Goal: Information Seeking & Learning: Find contact information

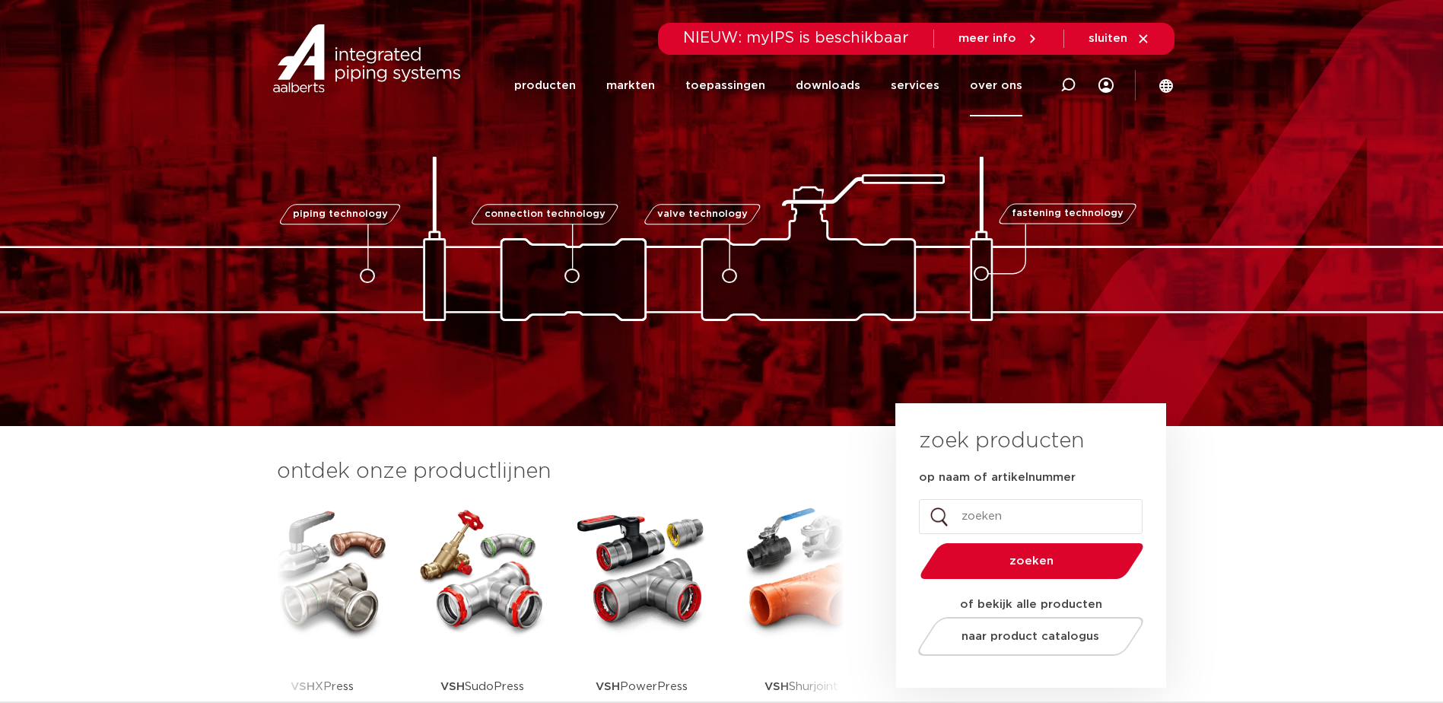
click at [977, 87] on link "over ons" at bounding box center [996, 86] width 52 height 62
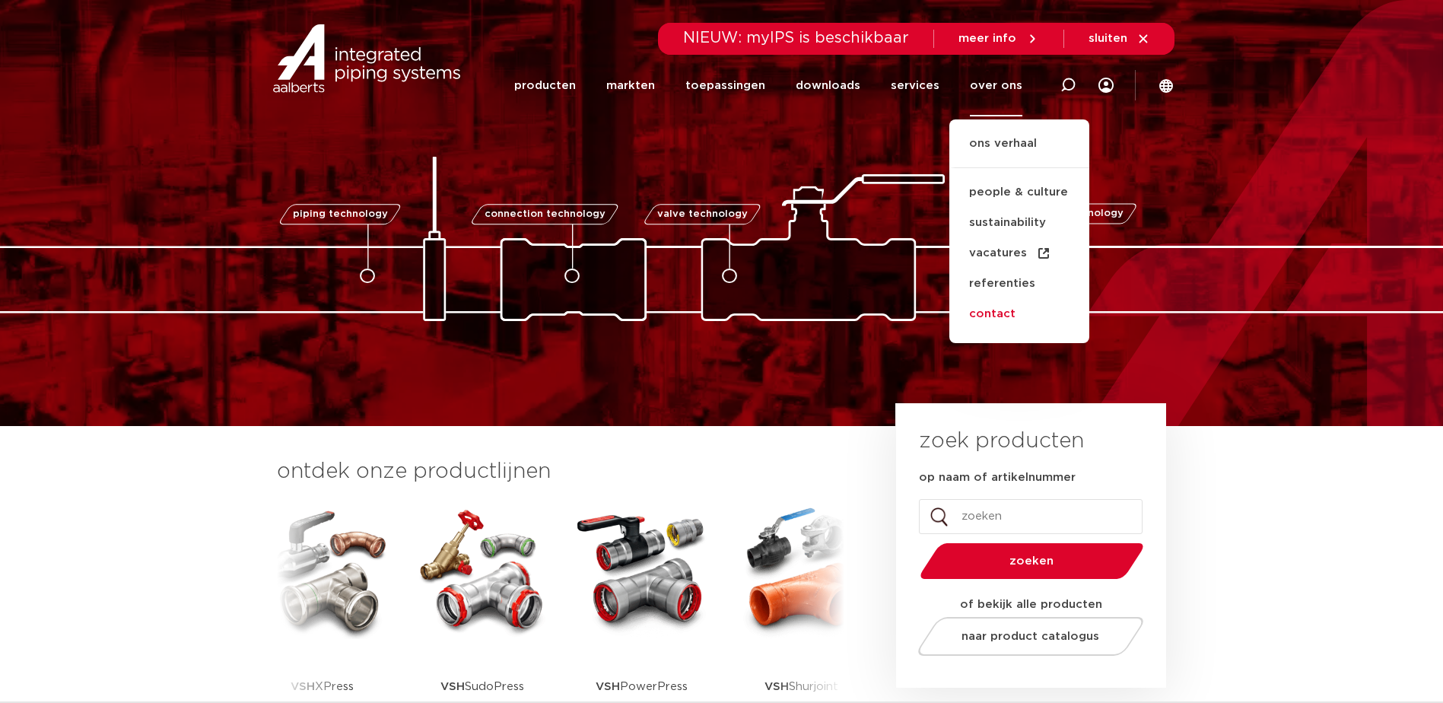
click at [1003, 316] on link "contact" at bounding box center [1019, 314] width 140 height 30
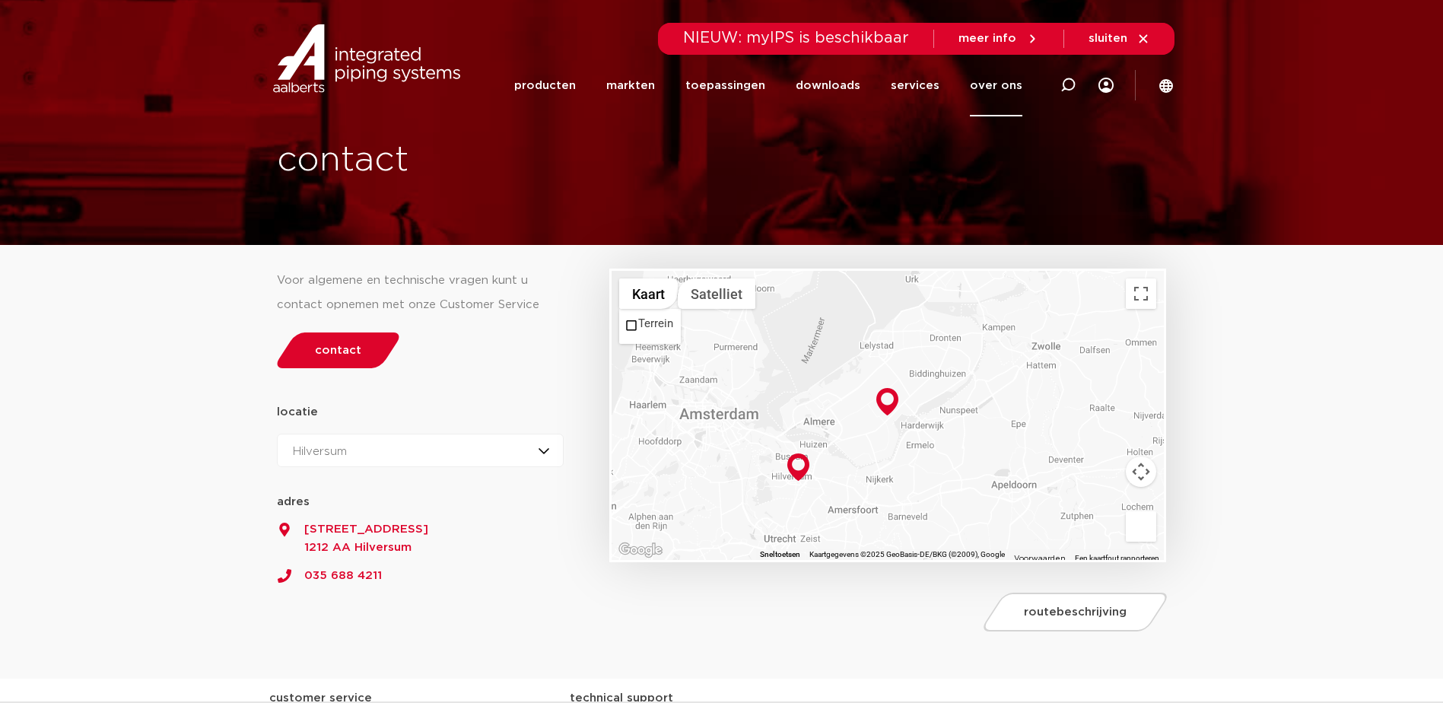
click at [1006, 40] on span "meer info" at bounding box center [987, 38] width 58 height 11
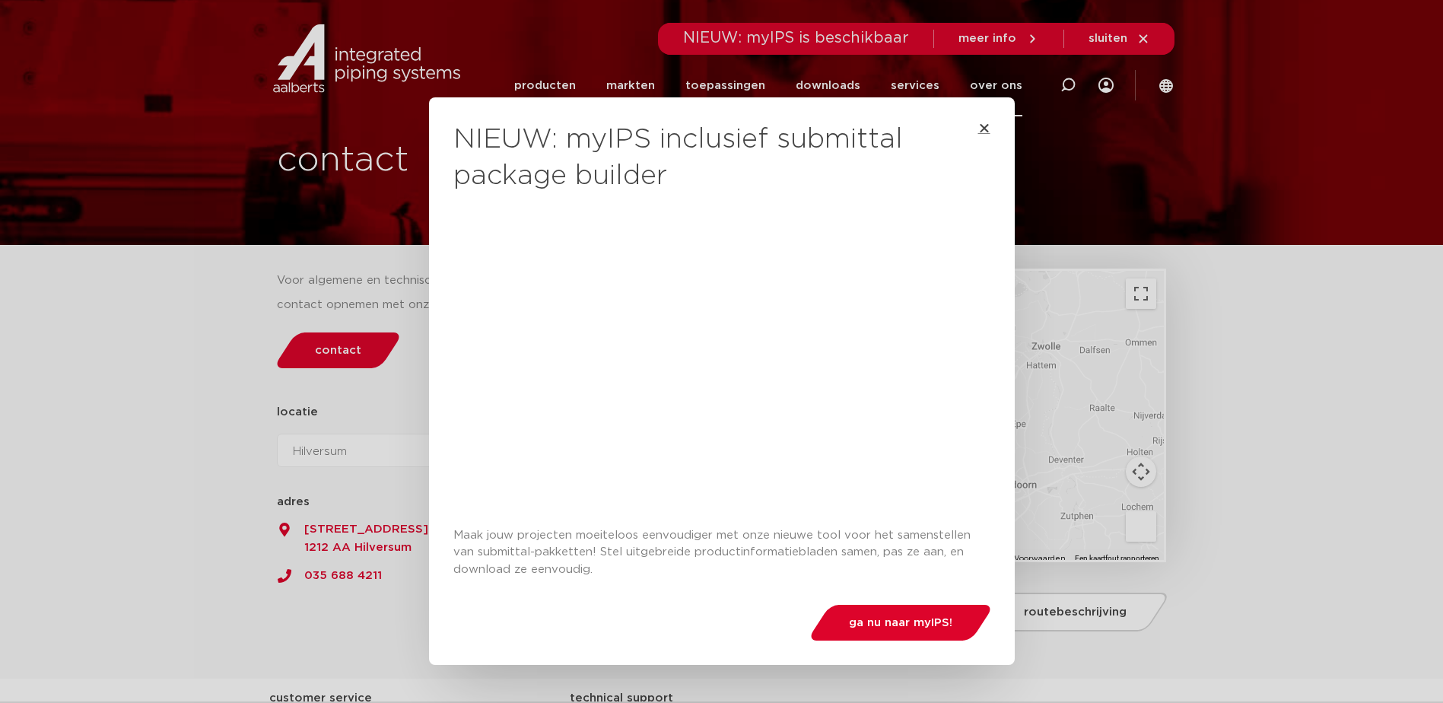
click at [980, 129] on icon "Close" at bounding box center [984, 128] width 12 height 12
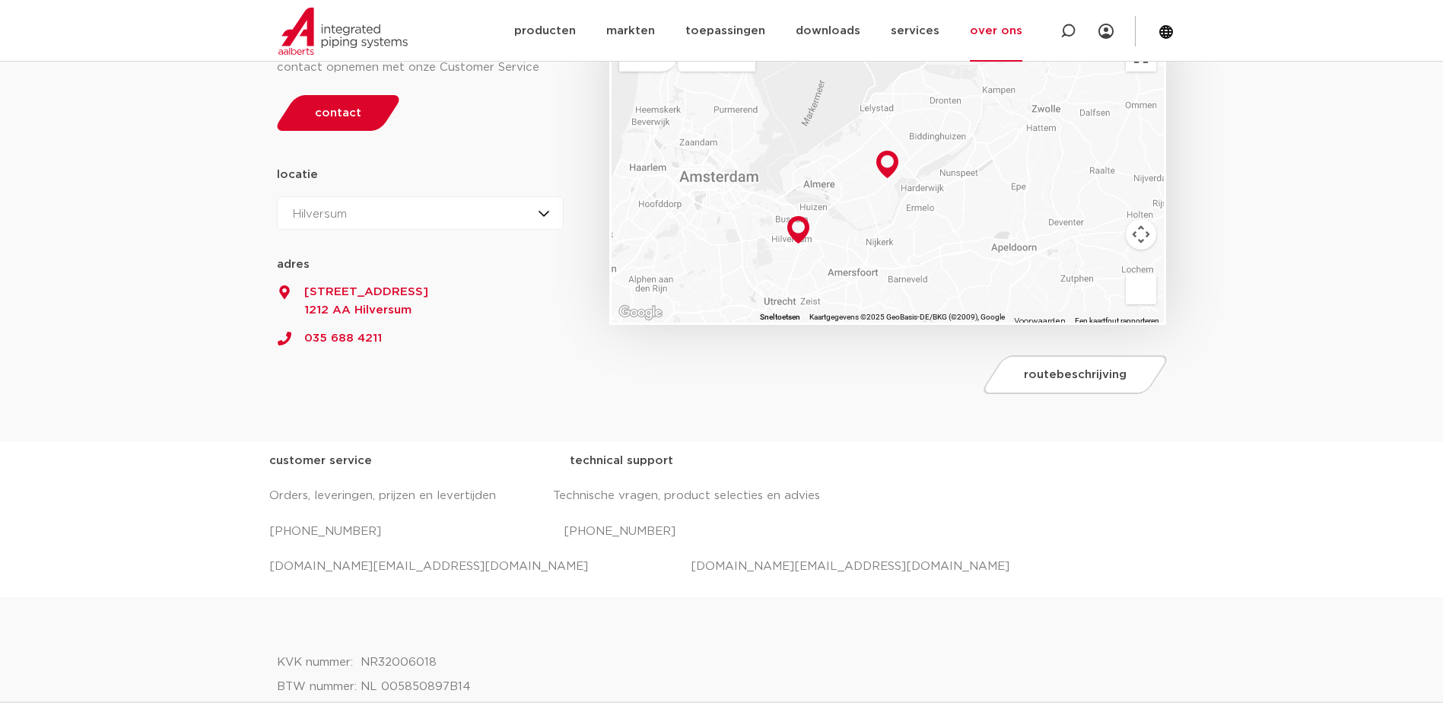
scroll to position [391, 0]
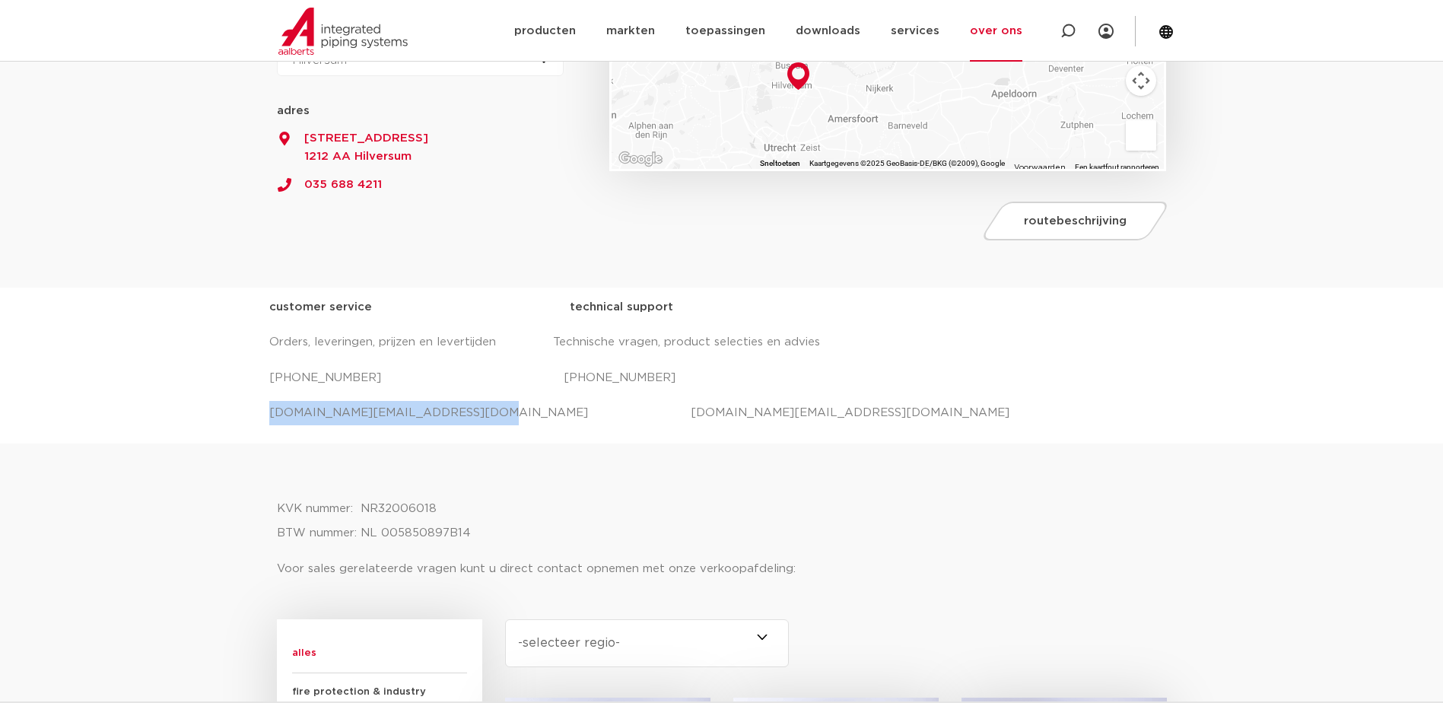
drag, startPoint x: 272, startPoint y: 410, endPoint x: 459, endPoint y: 422, distance: 188.3
click at [459, 422] on p "salessupport.nl@aalberts-ips.com projecten.nl@aalberts-ips.com" at bounding box center [721, 413] width 905 height 24
copy p "salessupport.nl@aalberts-ips.com"
drag, startPoint x: 819, startPoint y: 427, endPoint x: 780, endPoint y: 424, distance: 39.6
click at [818, 427] on div "customer service technical support Orders, leveringen, prijzen en levertijden T…" at bounding box center [721, 365] width 905 height 141
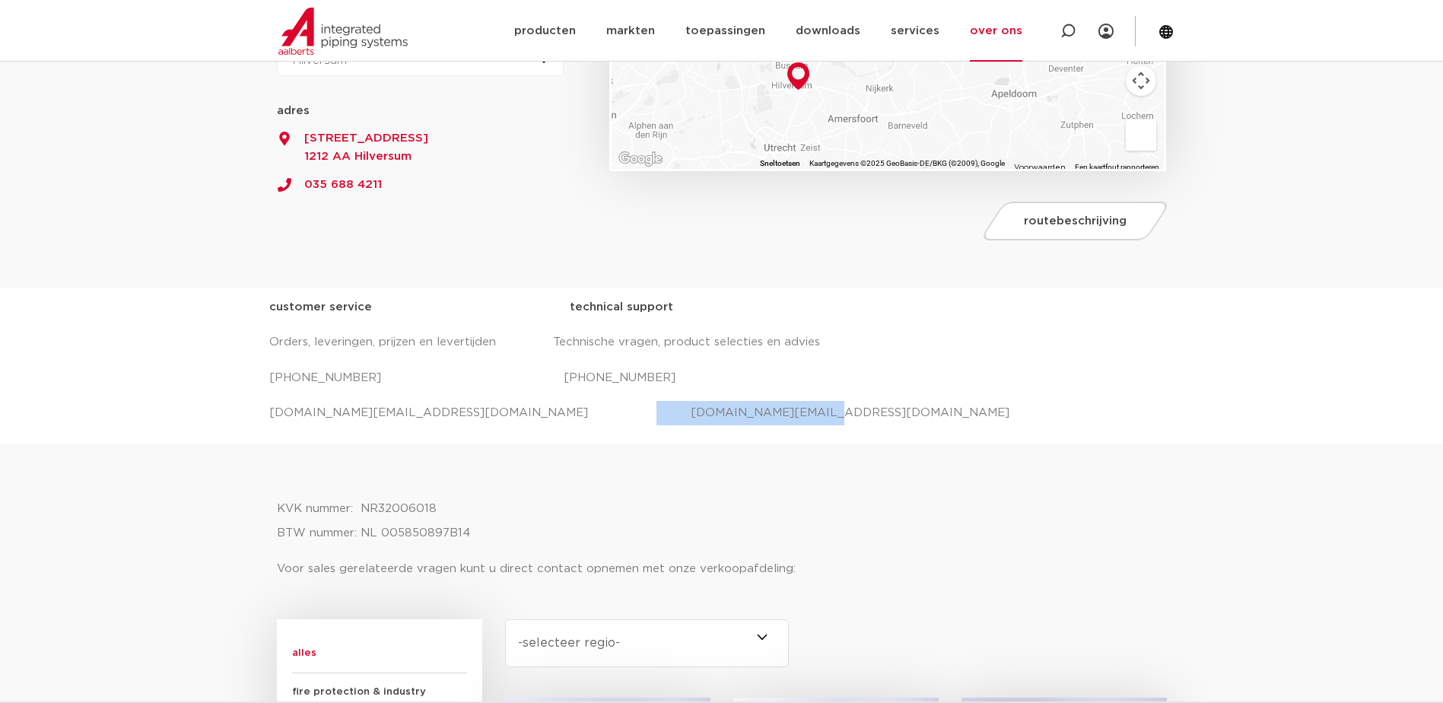
drag, startPoint x: 549, startPoint y: 411, endPoint x: 730, endPoint y: 413, distance: 181.0
click at [730, 413] on p "salessupport.nl@aalberts-ips.com projecten.nl@aalberts-ips.com" at bounding box center [721, 413] width 905 height 24
copy p "projecten.nl@aalberts-ips.com"
